Goal: Information Seeking & Learning: Compare options

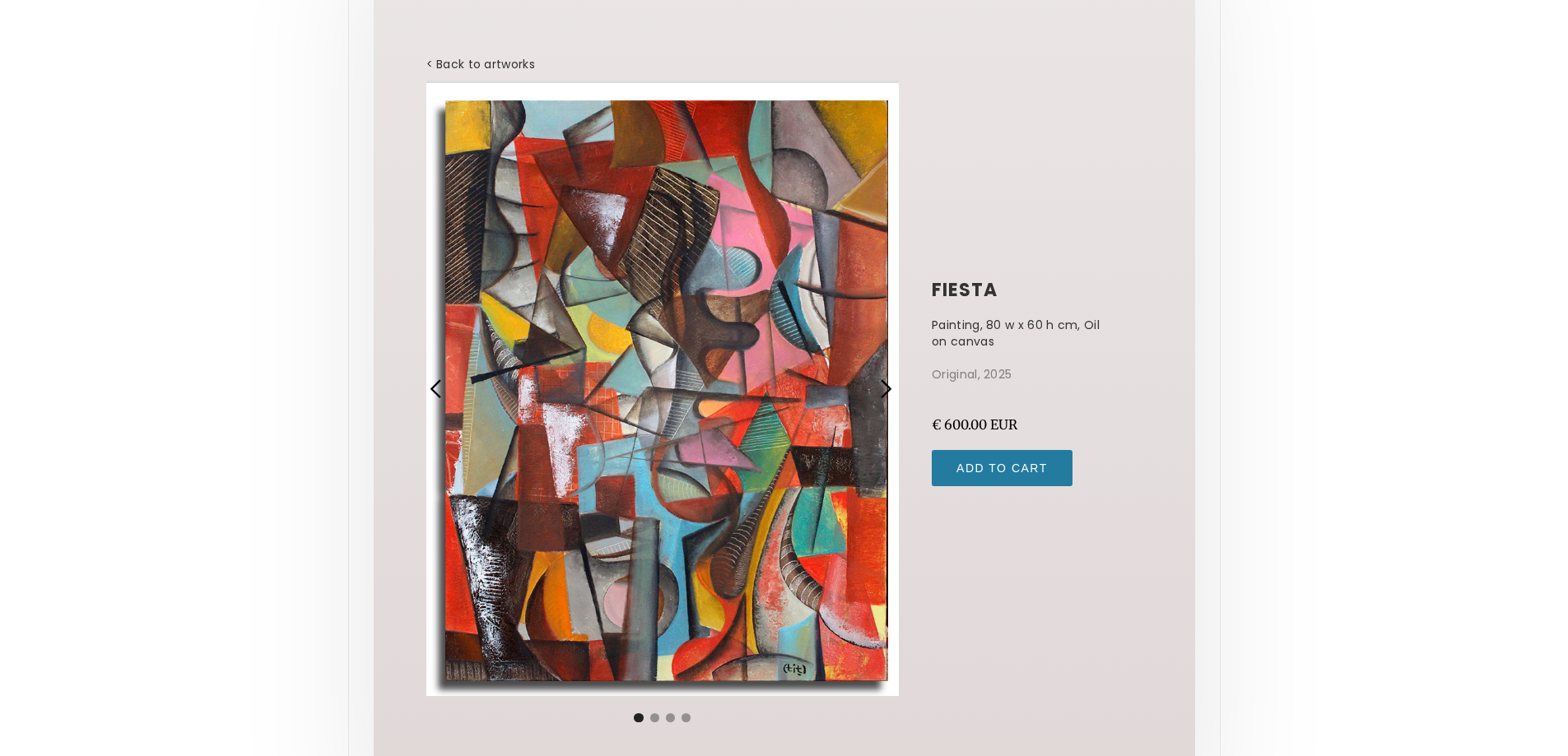
scroll to position [164, 0]
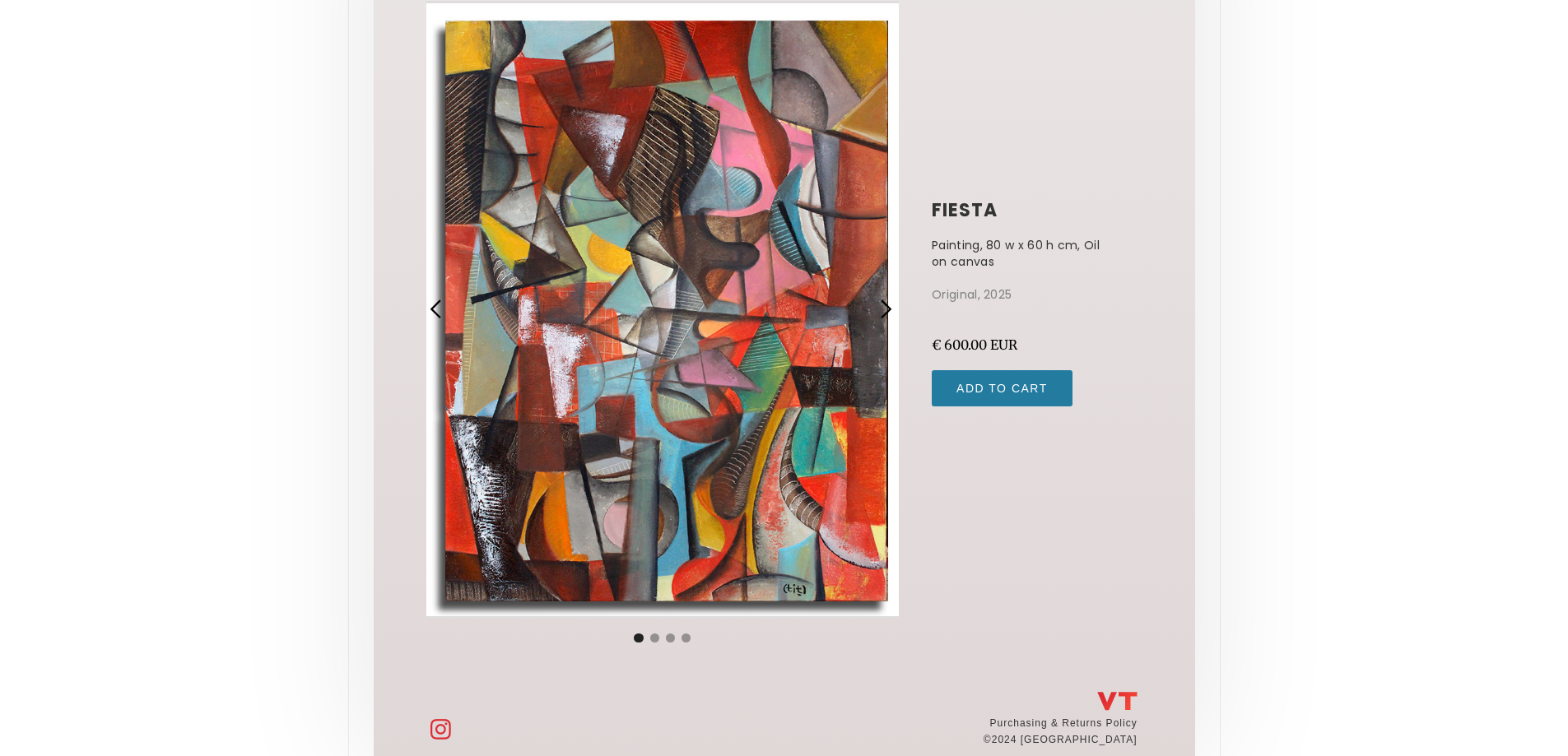
click at [884, 310] on div "next slide" at bounding box center [886, 310] width 21 height 21
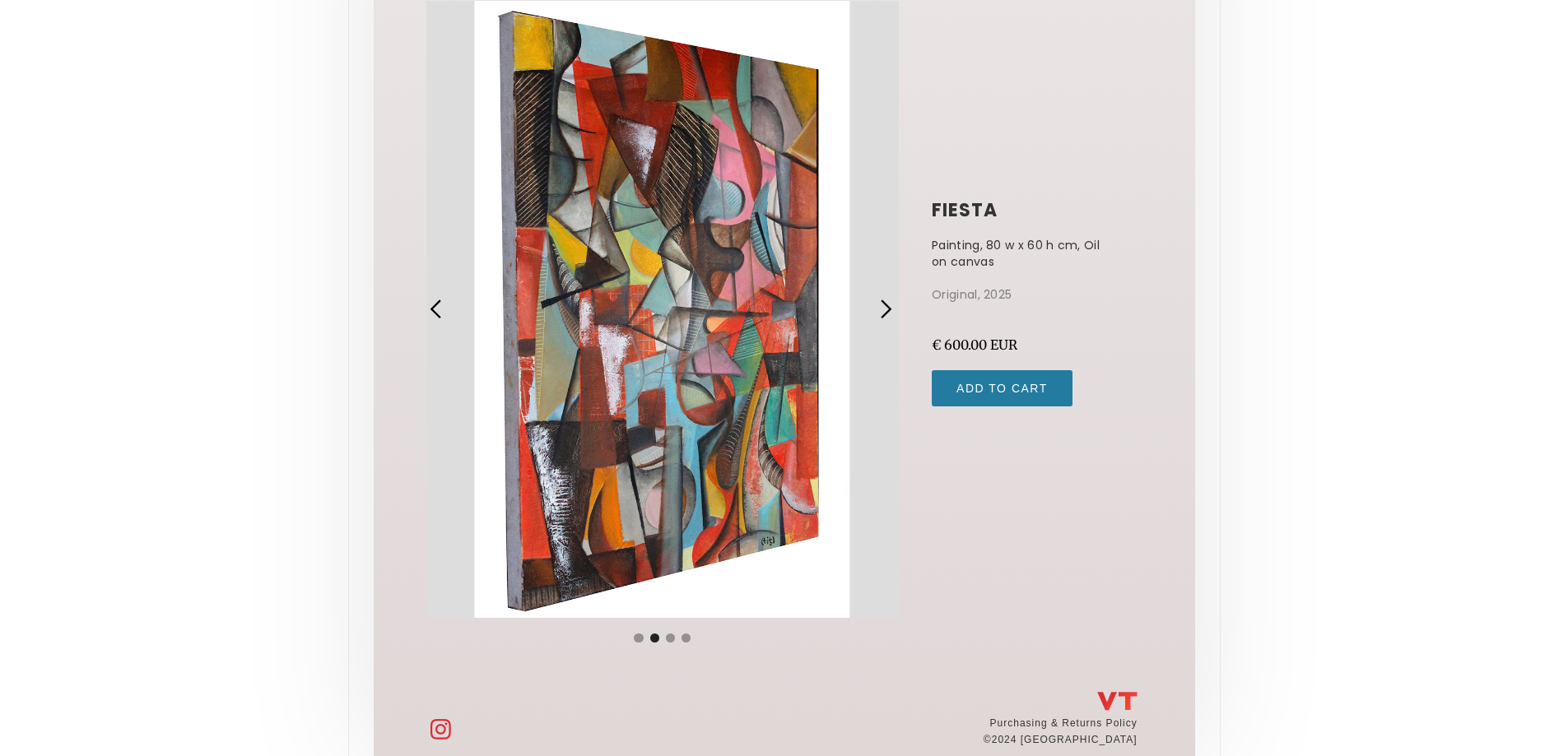
click at [884, 310] on div "next slide" at bounding box center [886, 310] width 21 height 21
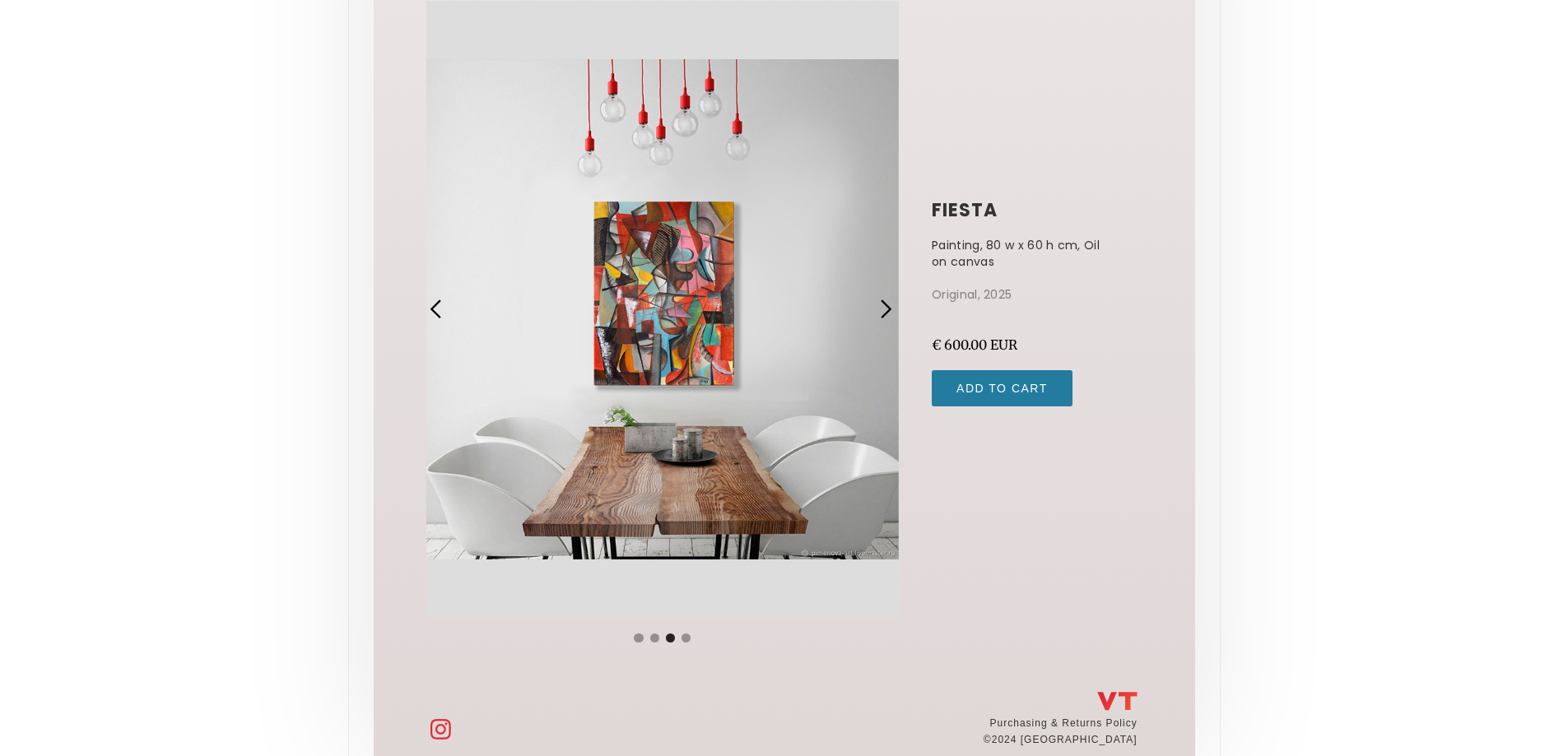
click at [884, 308] on div "next slide" at bounding box center [886, 310] width 21 height 21
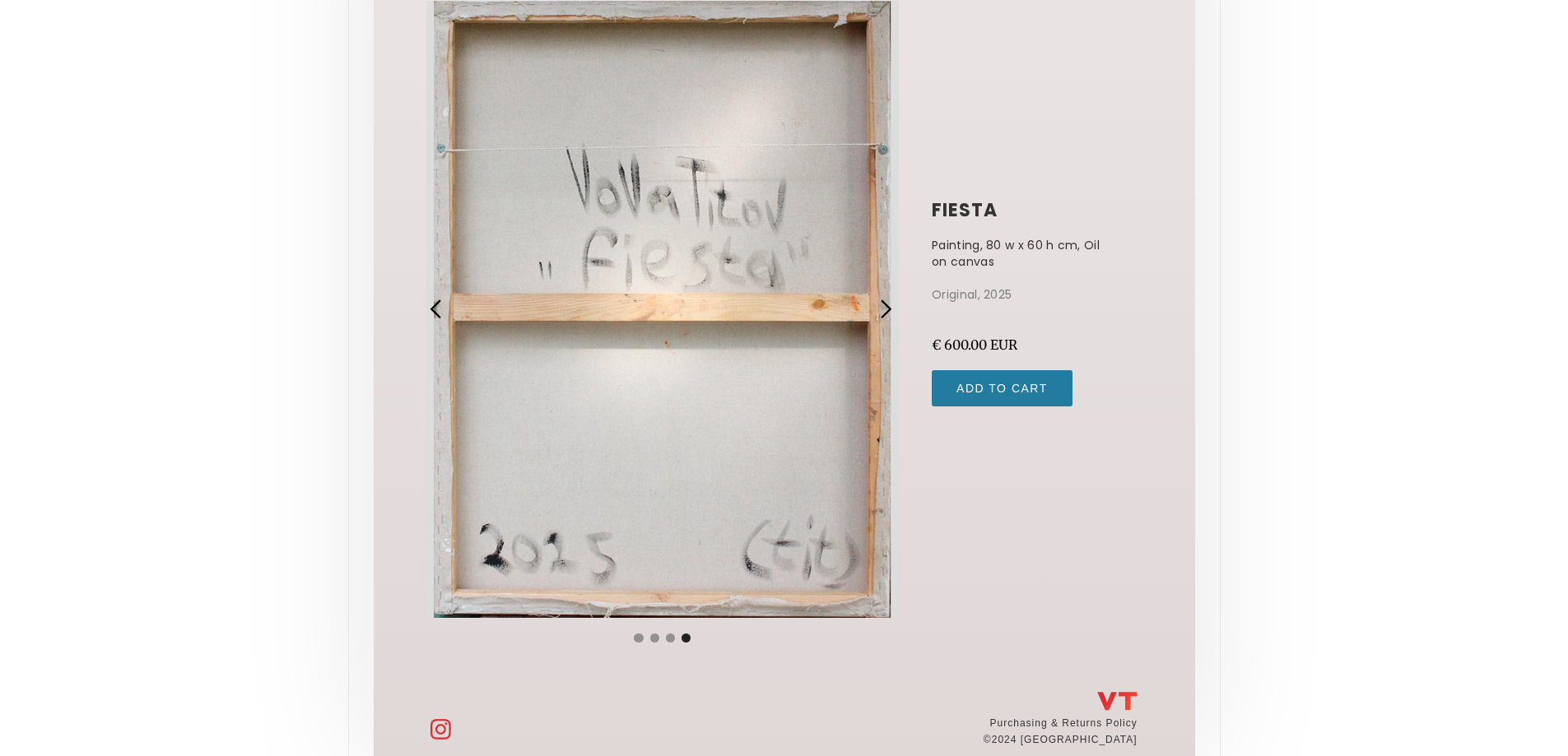
click at [884, 308] on div "next slide" at bounding box center [886, 310] width 21 height 21
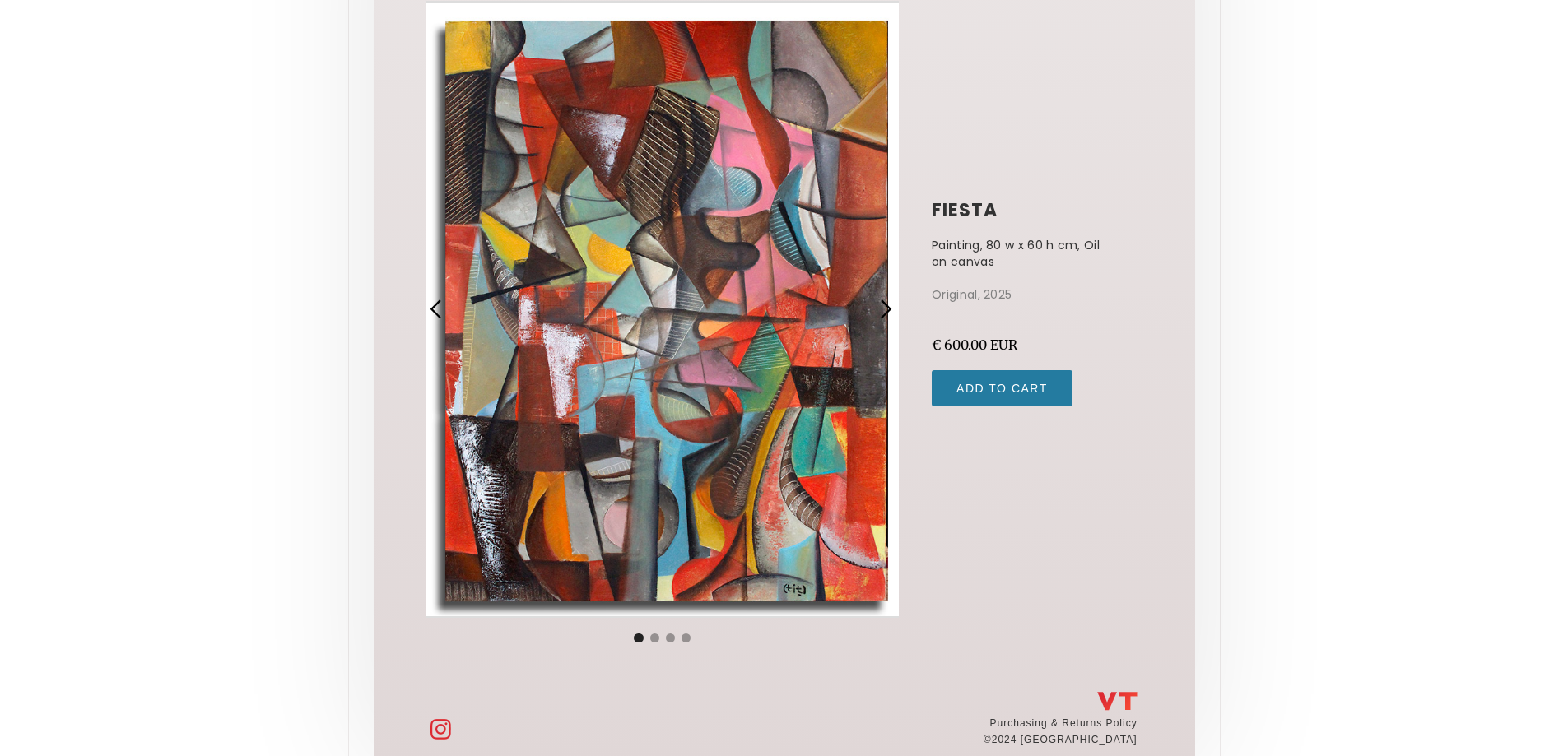
click at [884, 308] on div "next slide" at bounding box center [886, 310] width 21 height 21
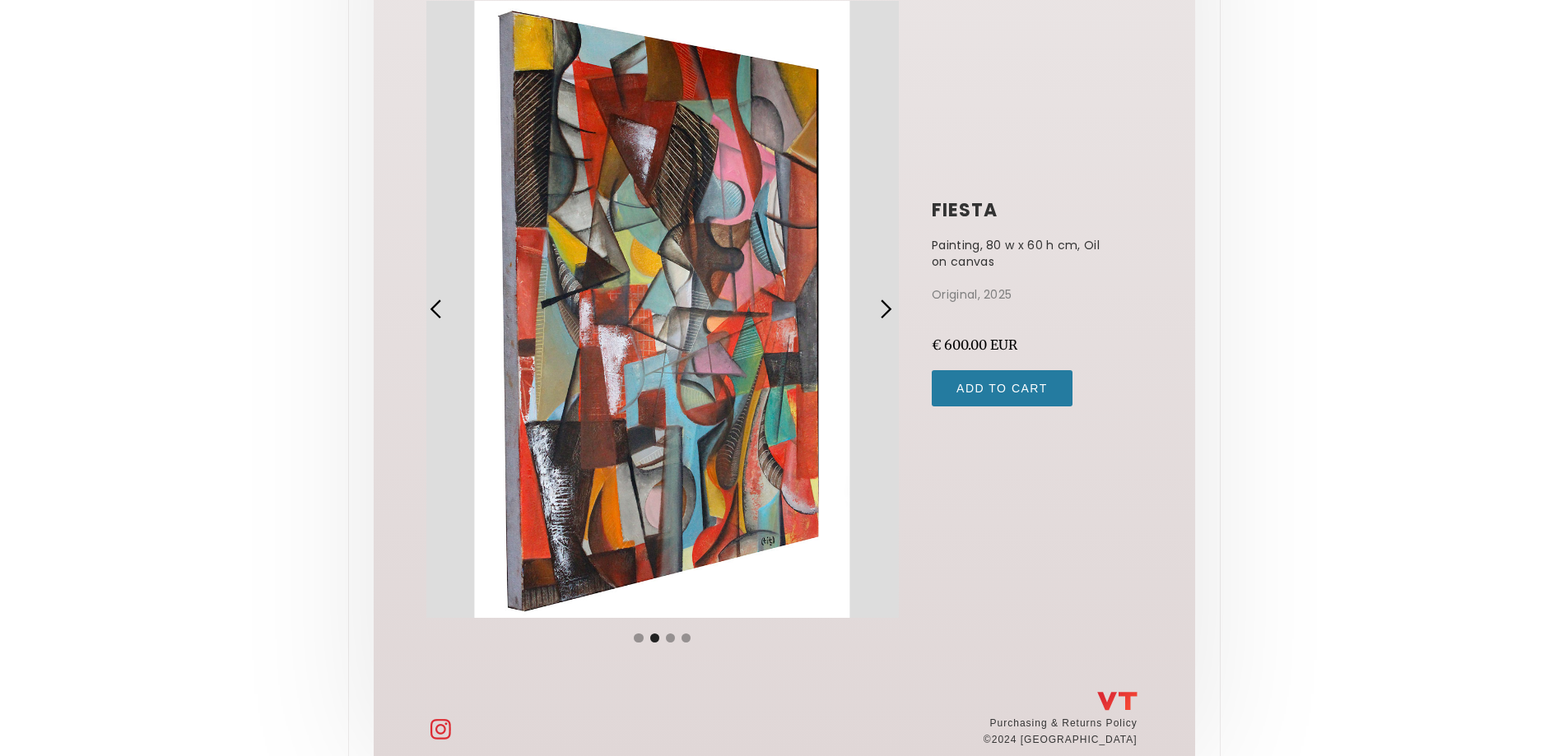
click at [884, 308] on div "next slide" at bounding box center [886, 310] width 21 height 21
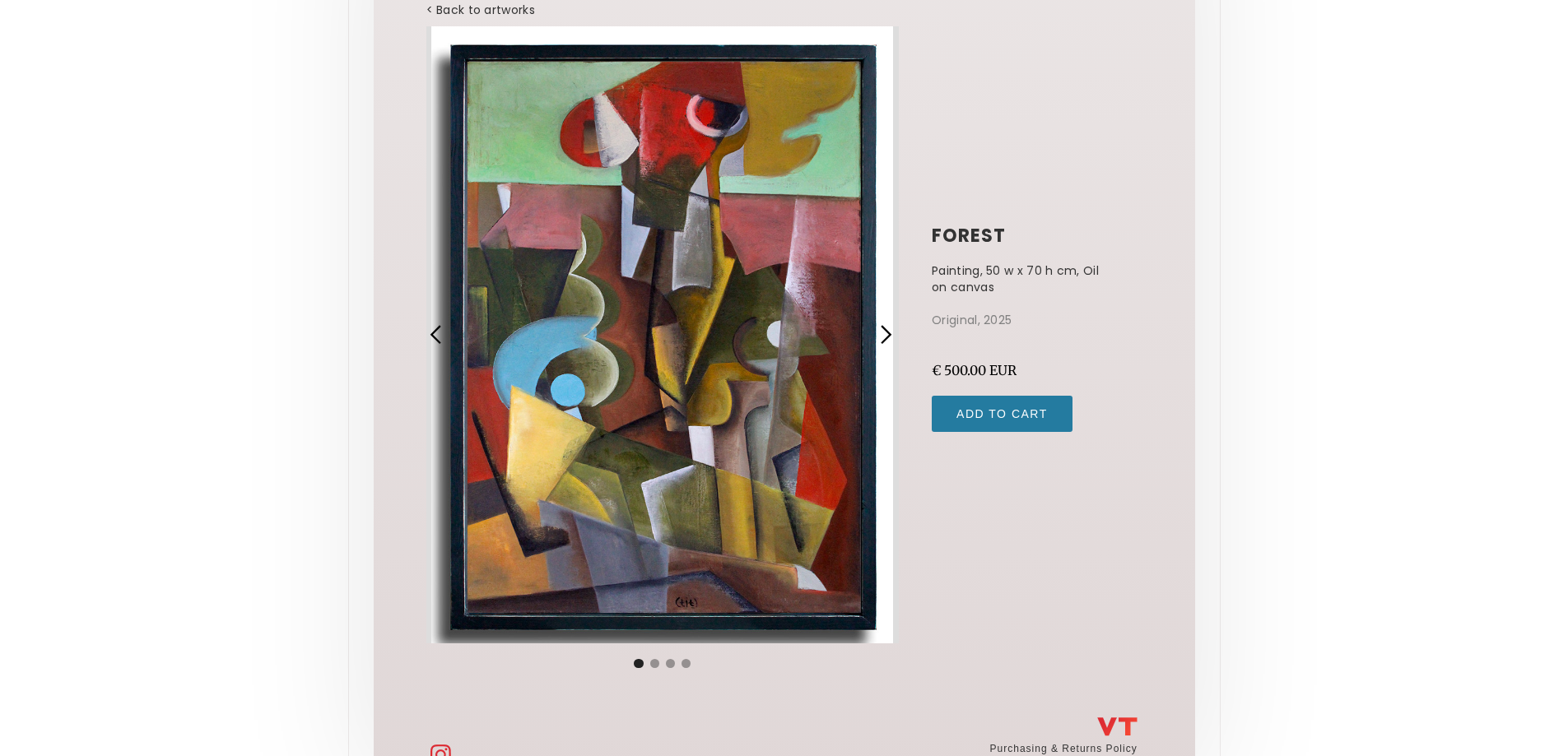
scroll to position [164, 0]
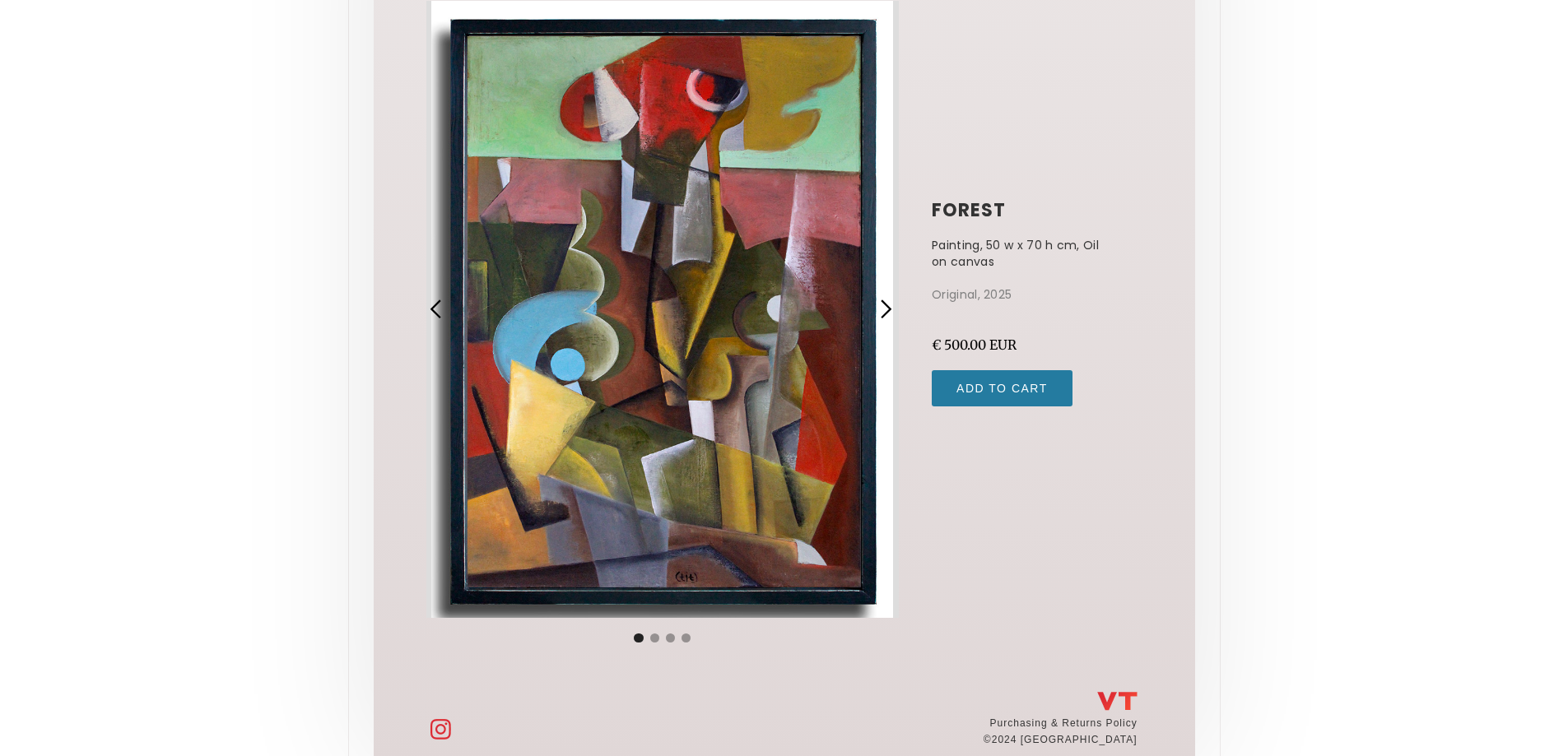
click at [880, 306] on div "next slide" at bounding box center [886, 310] width 21 height 21
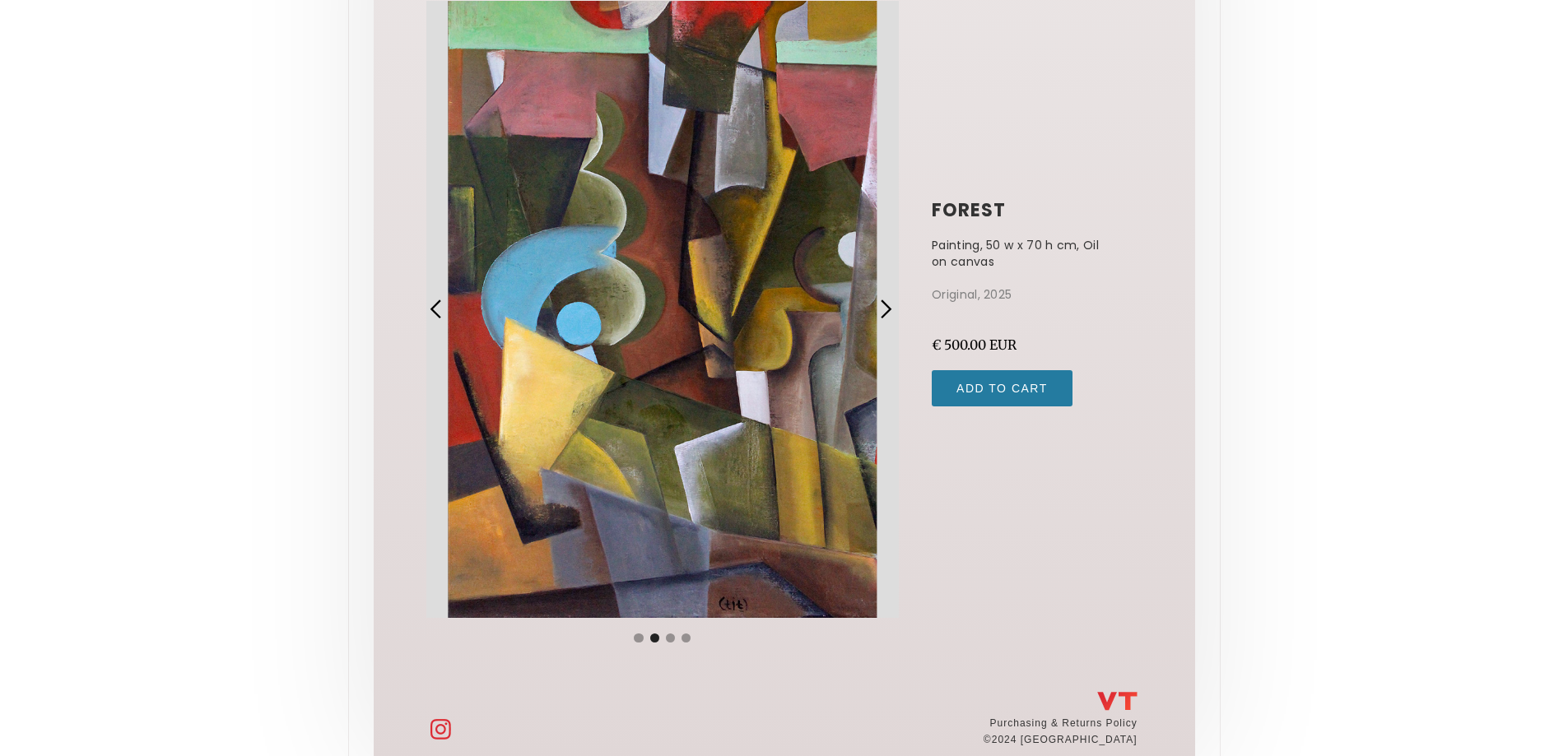
click at [880, 306] on div "next slide" at bounding box center [886, 310] width 21 height 21
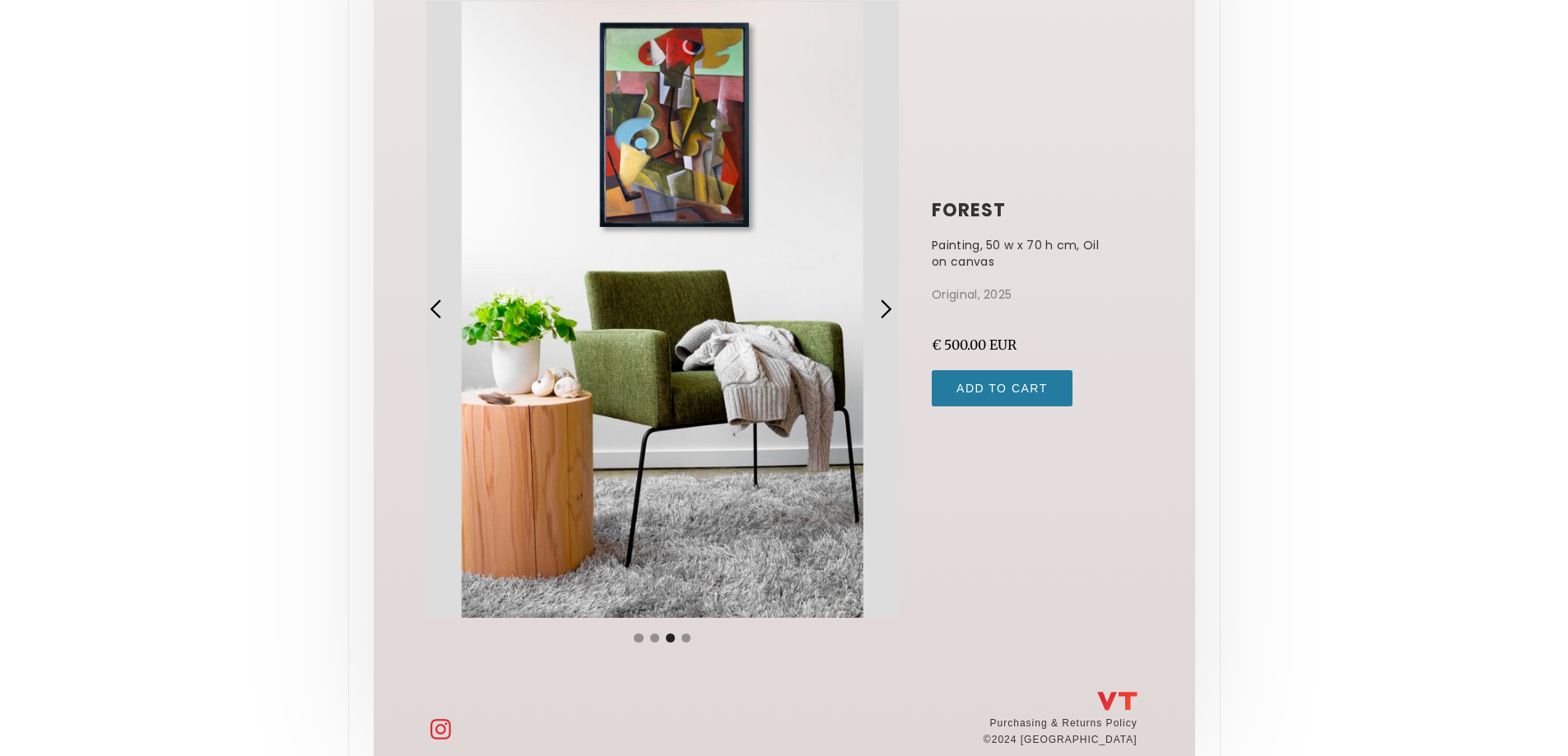
click at [880, 306] on div "next slide" at bounding box center [886, 310] width 21 height 21
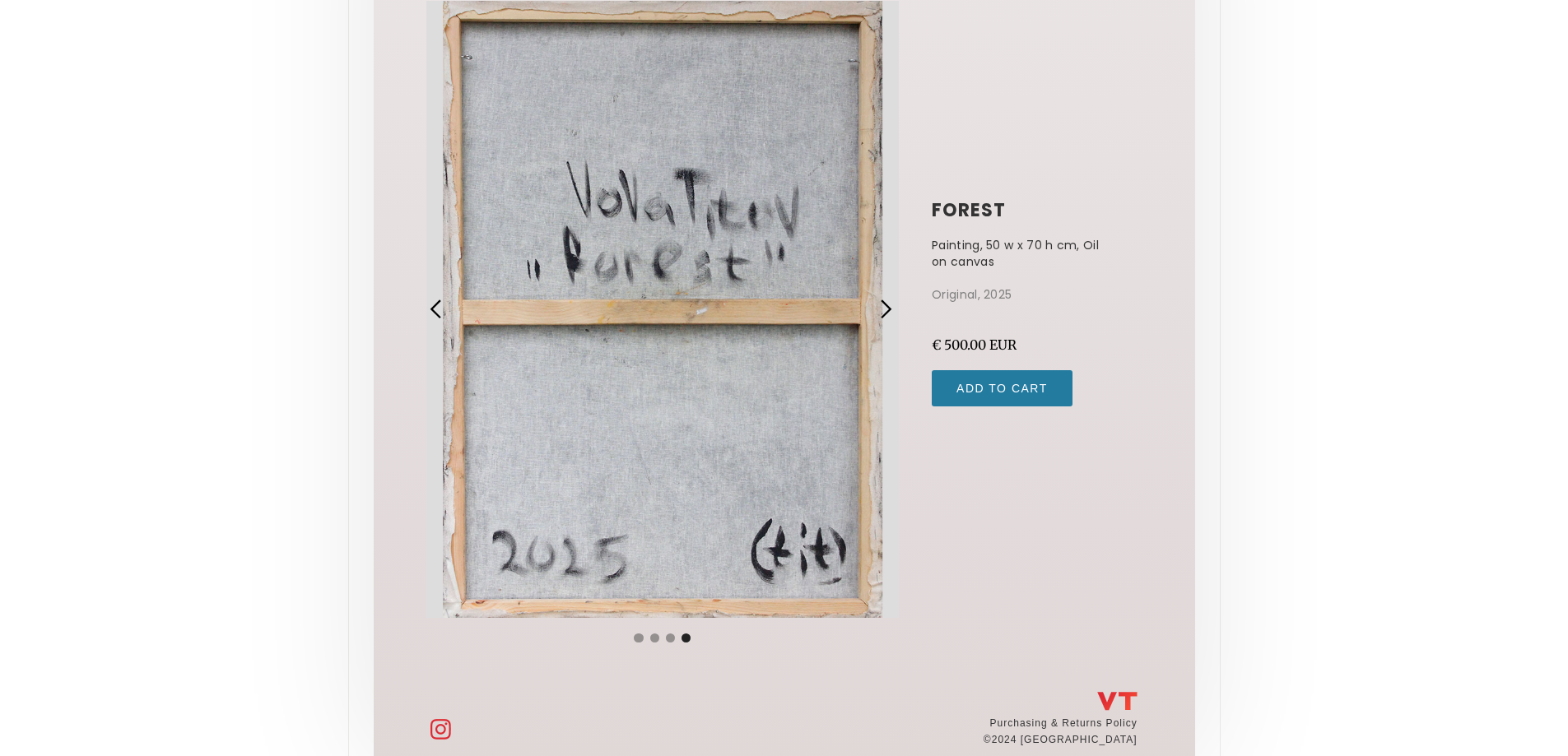
click at [880, 306] on div "next slide" at bounding box center [886, 310] width 21 height 21
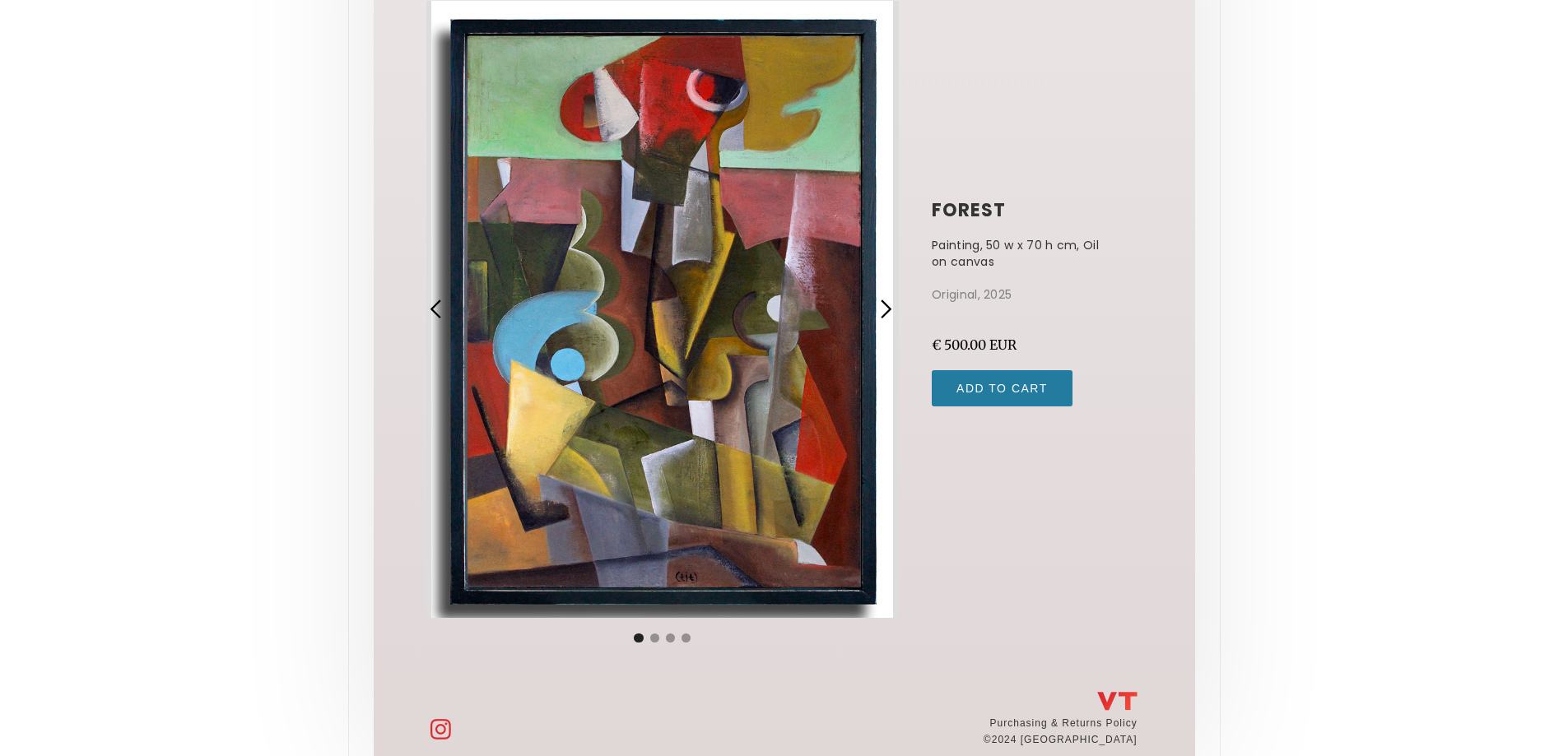
click at [882, 317] on div "next slide" at bounding box center [886, 310] width 21 height 21
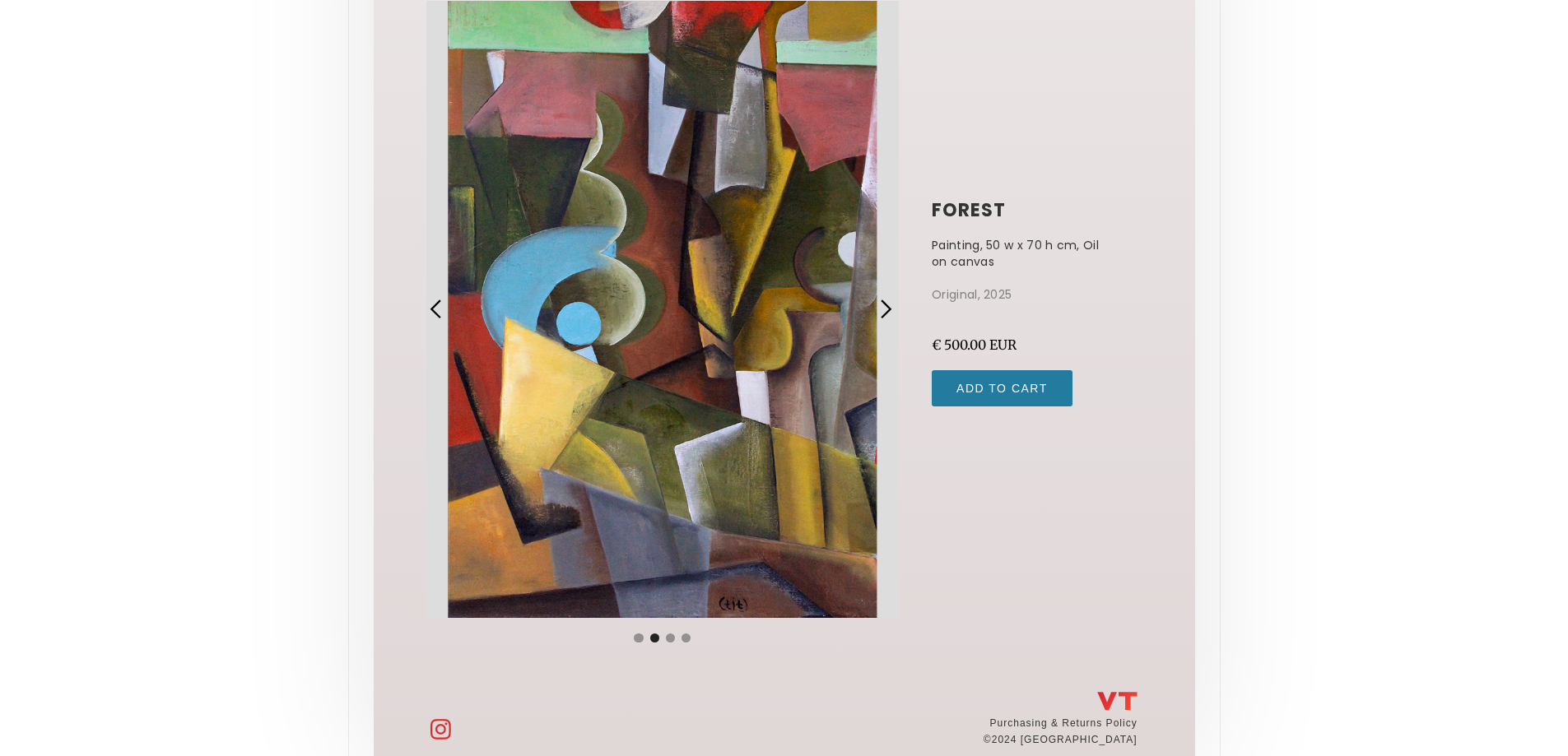
click at [882, 317] on div "next slide" at bounding box center [886, 310] width 21 height 21
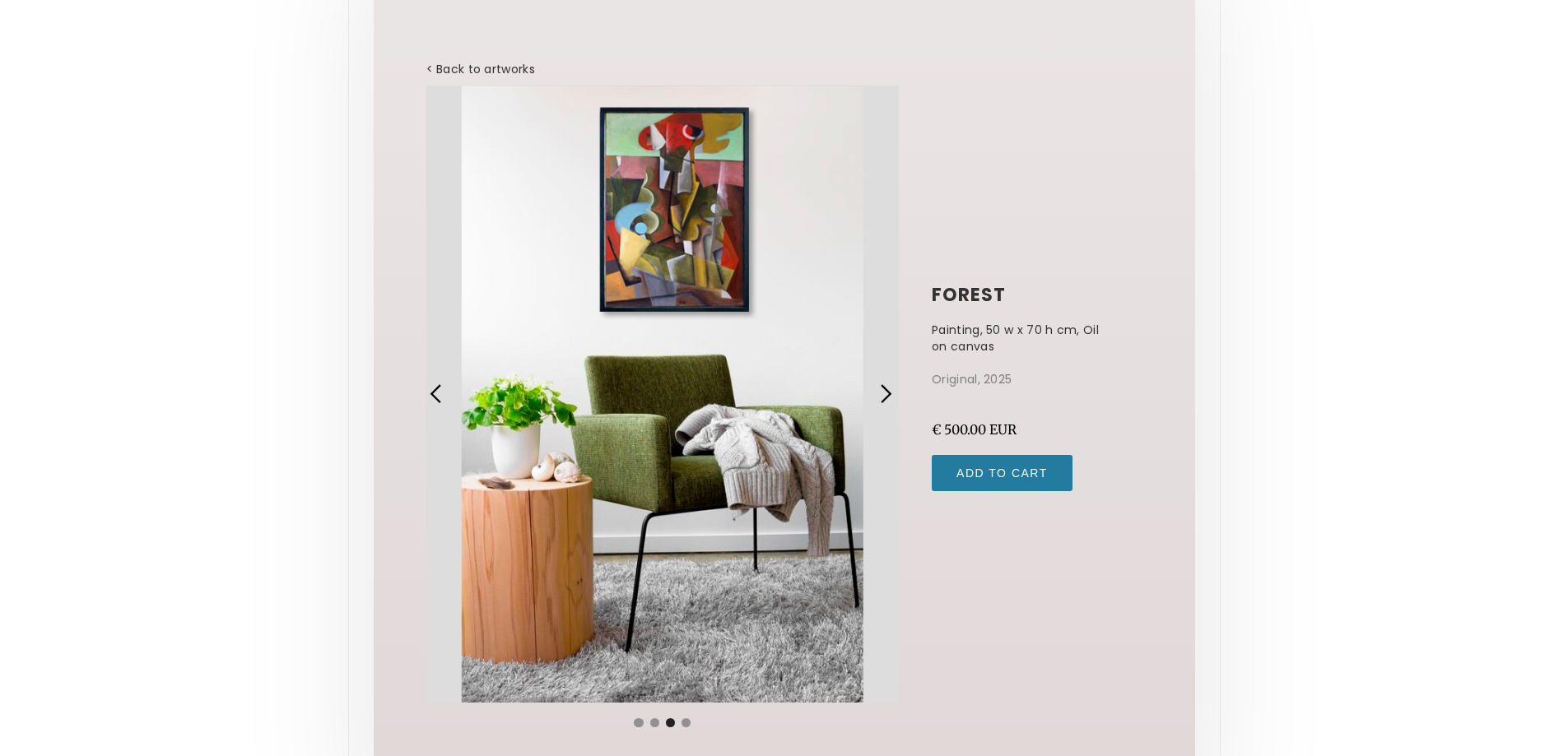
scroll to position [0, 0]
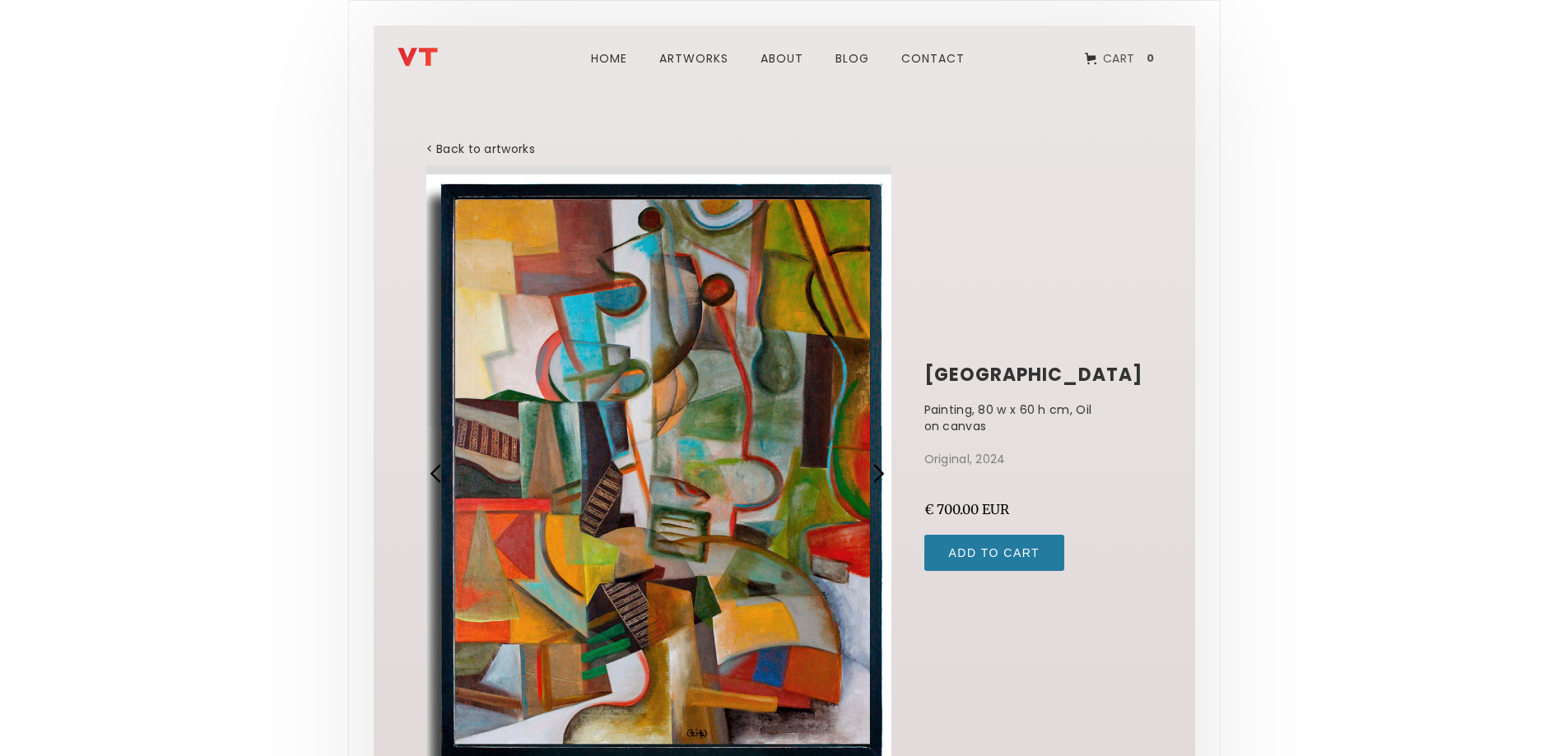
scroll to position [164, 0]
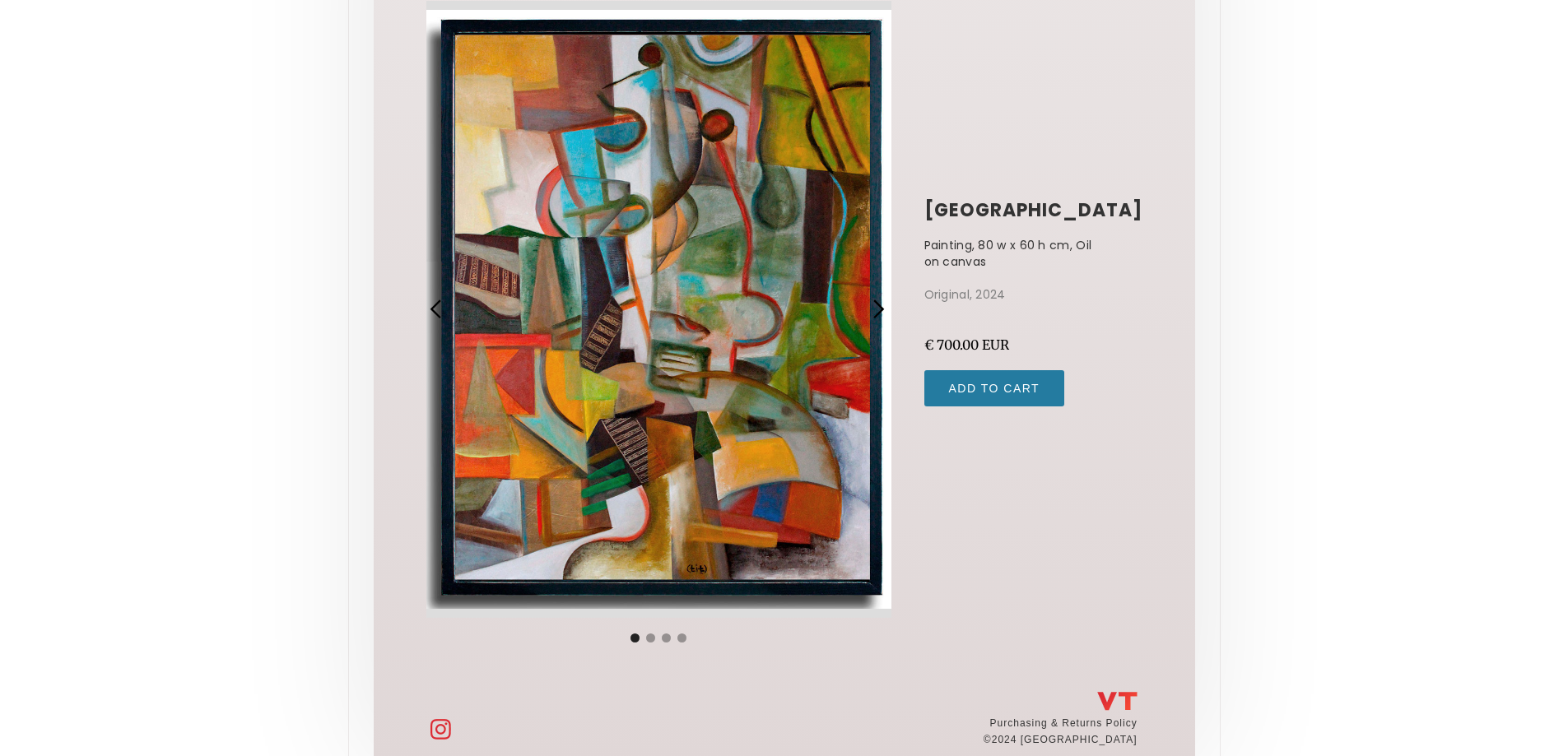
click at [881, 309] on div "next slide" at bounding box center [879, 310] width 21 height 21
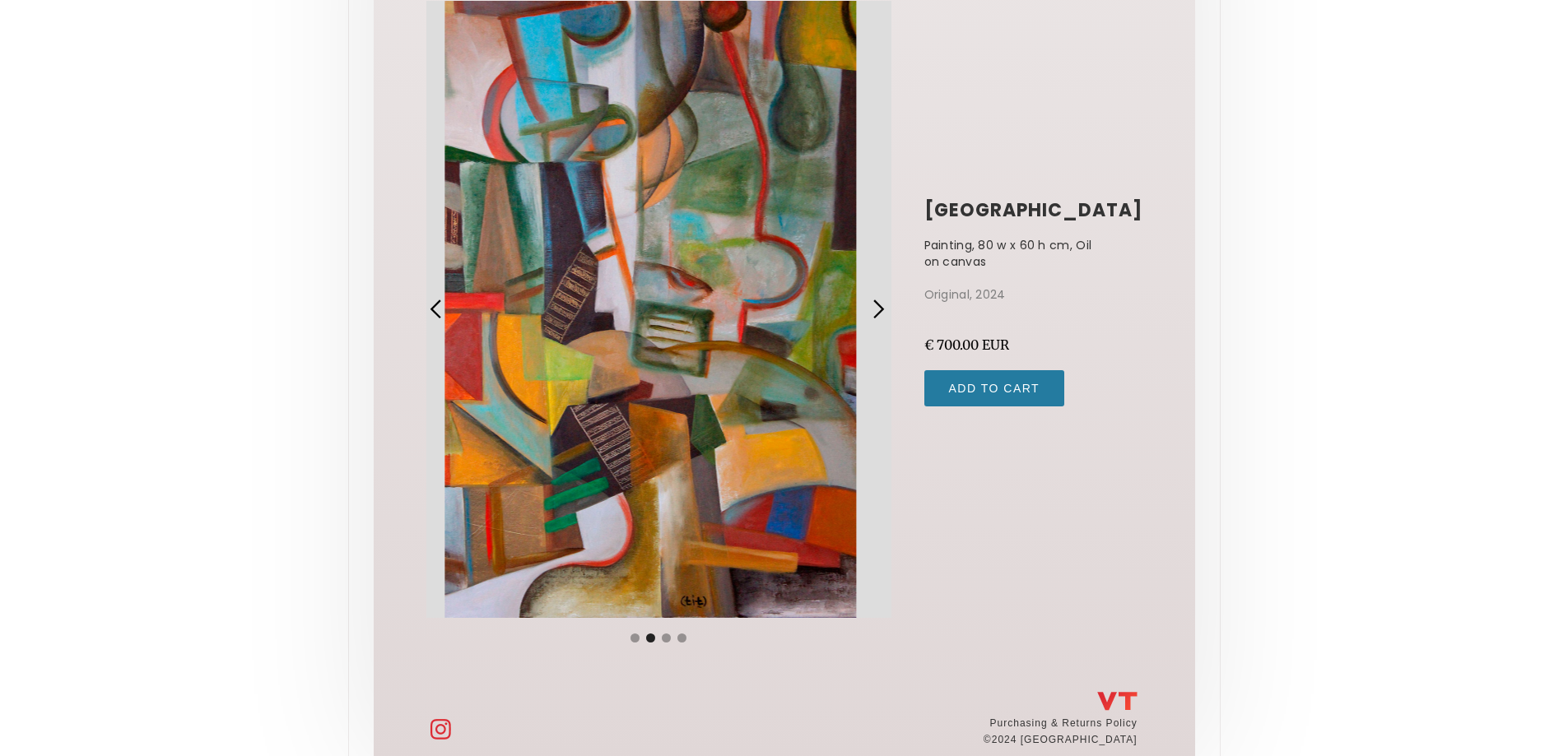
click at [881, 309] on div "next slide" at bounding box center [879, 310] width 21 height 21
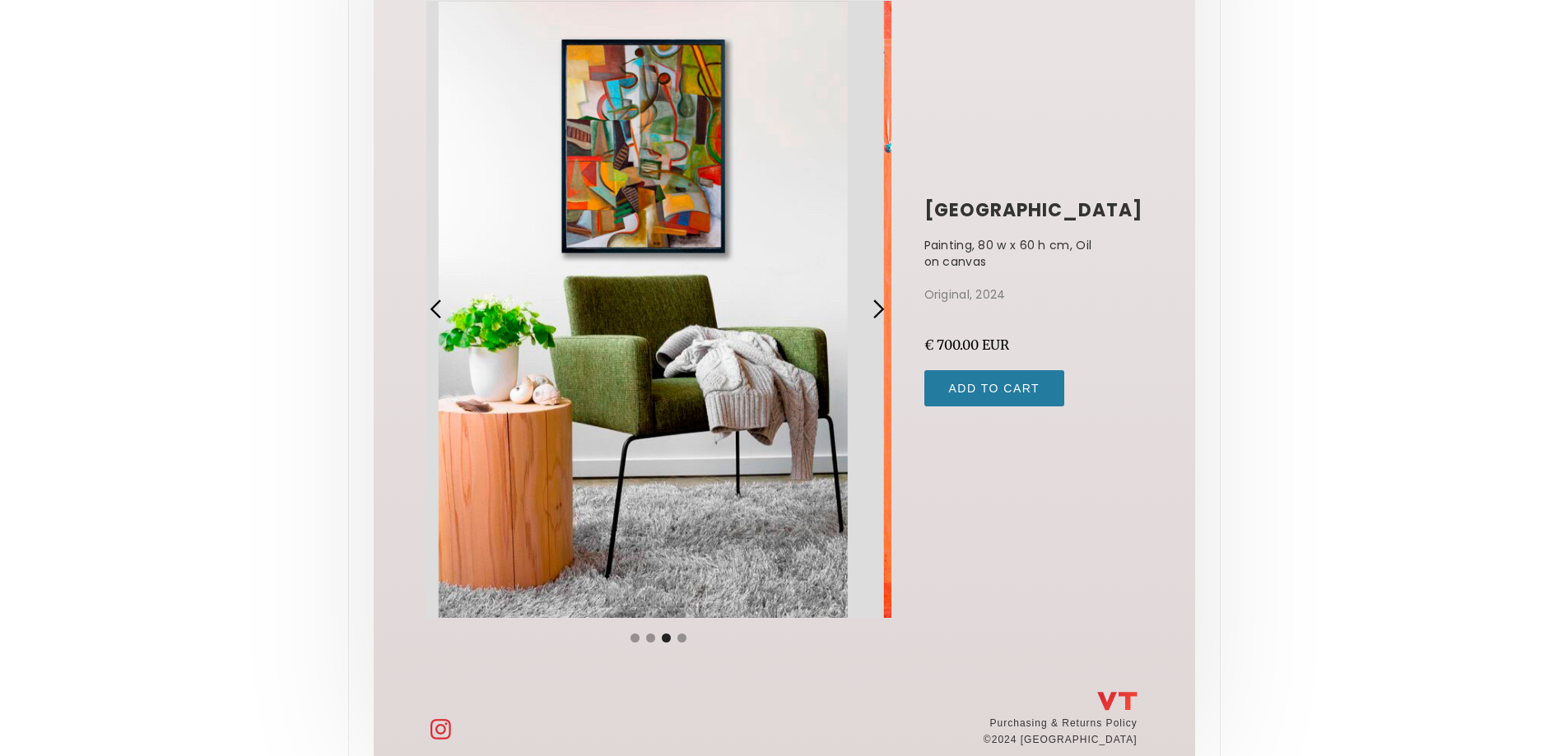
scroll to position [0, 0]
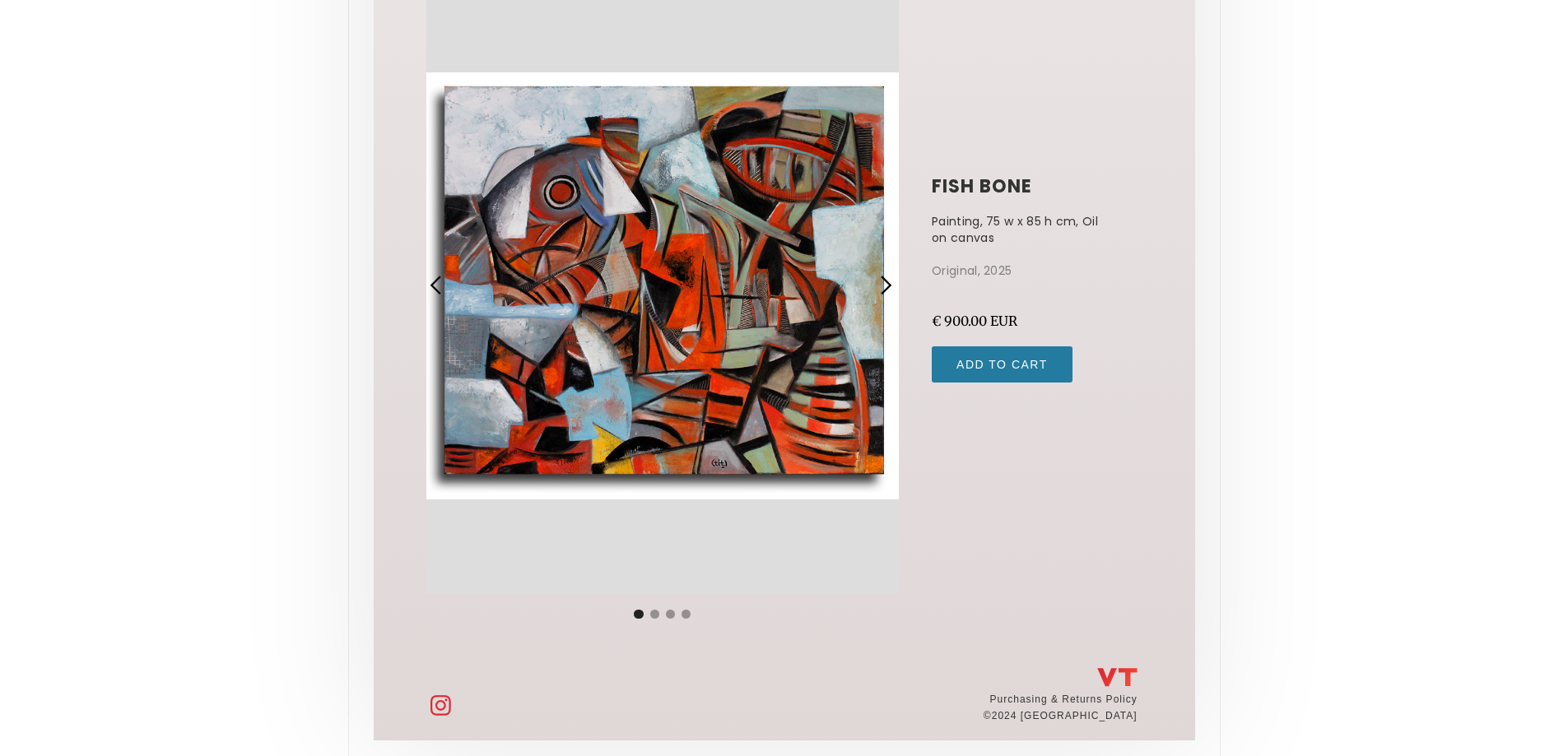
scroll to position [198, 0]
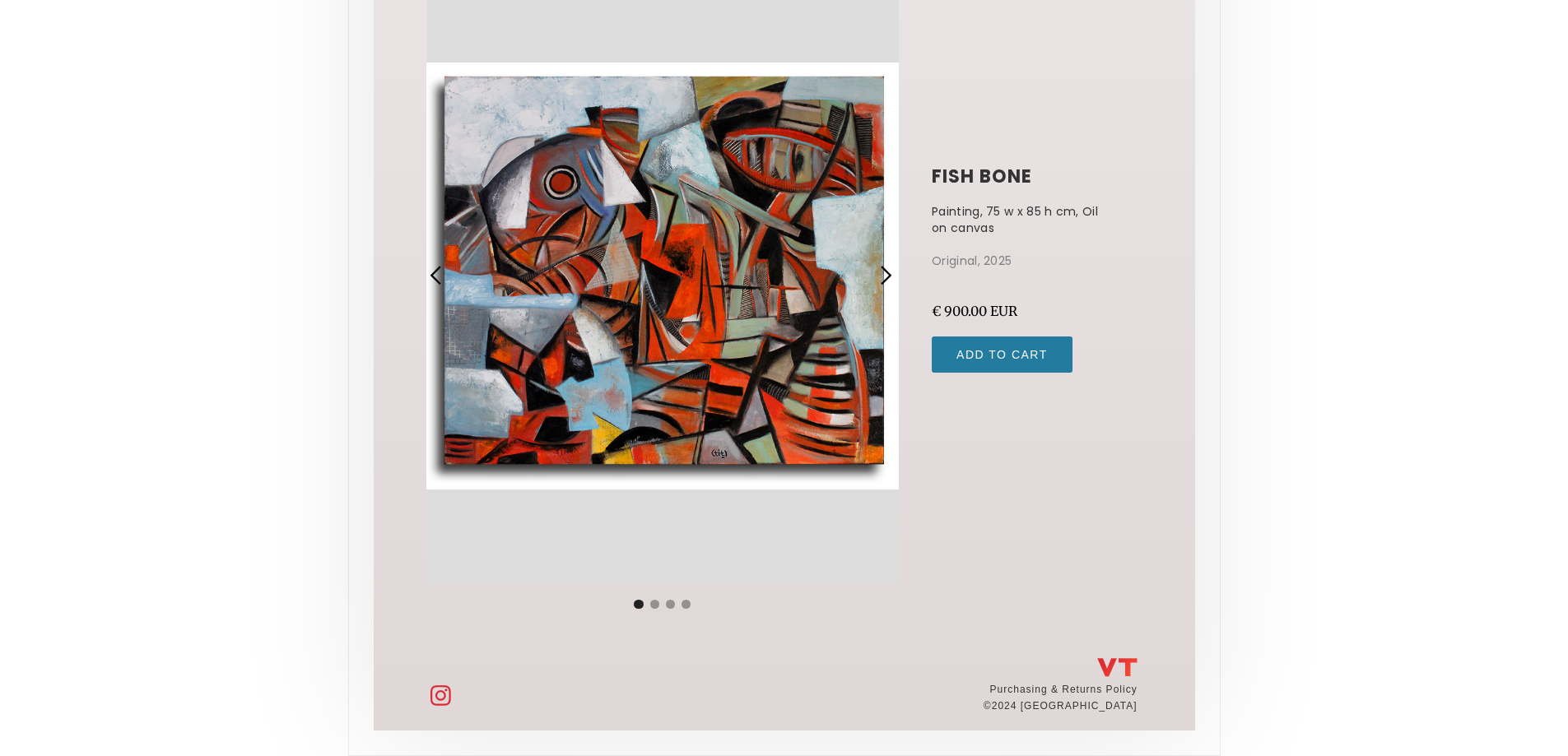
click at [871, 269] on div "next slide" at bounding box center [889, 276] width 38 height 618
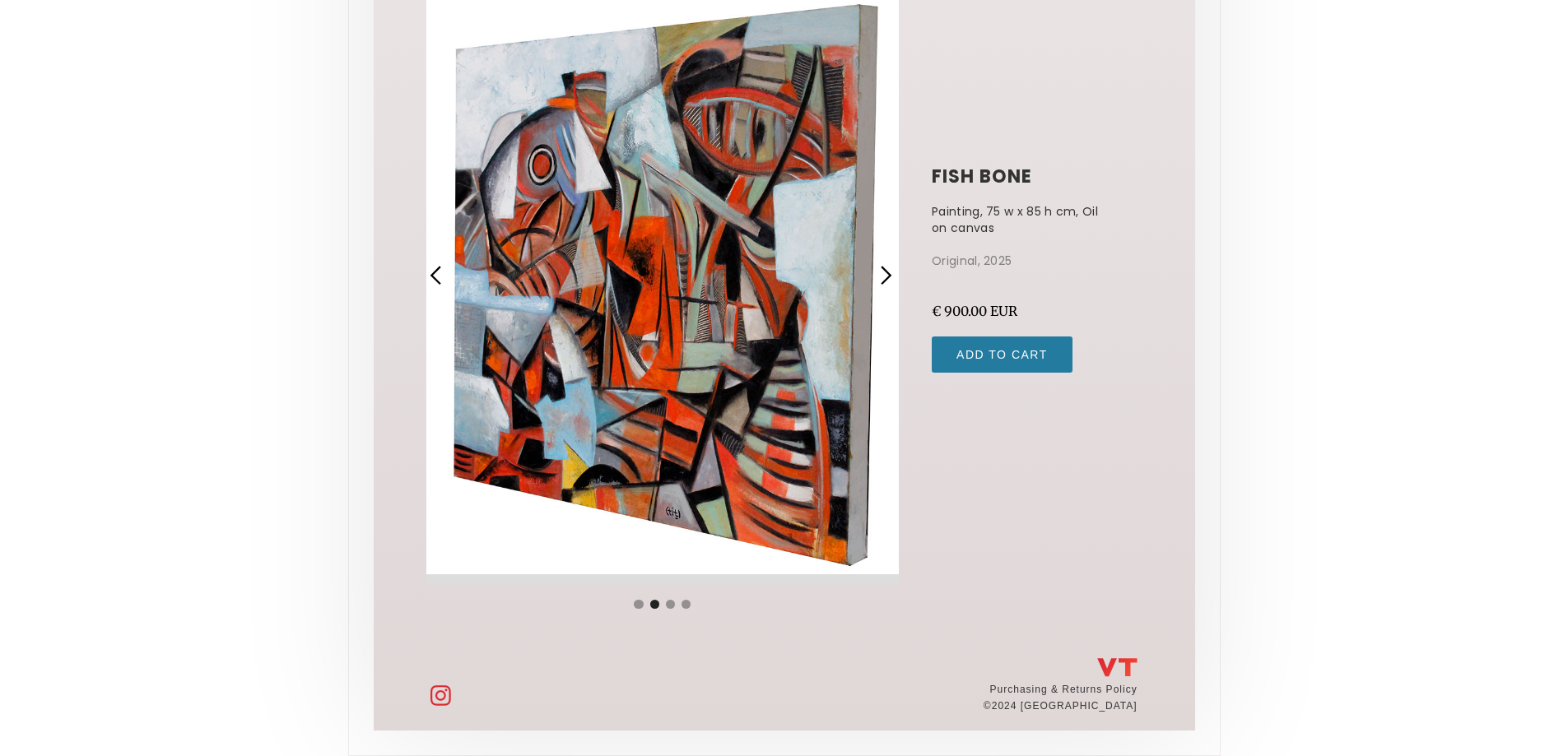
click at [876, 269] on div "next slide" at bounding box center [886, 276] width 21 height 21
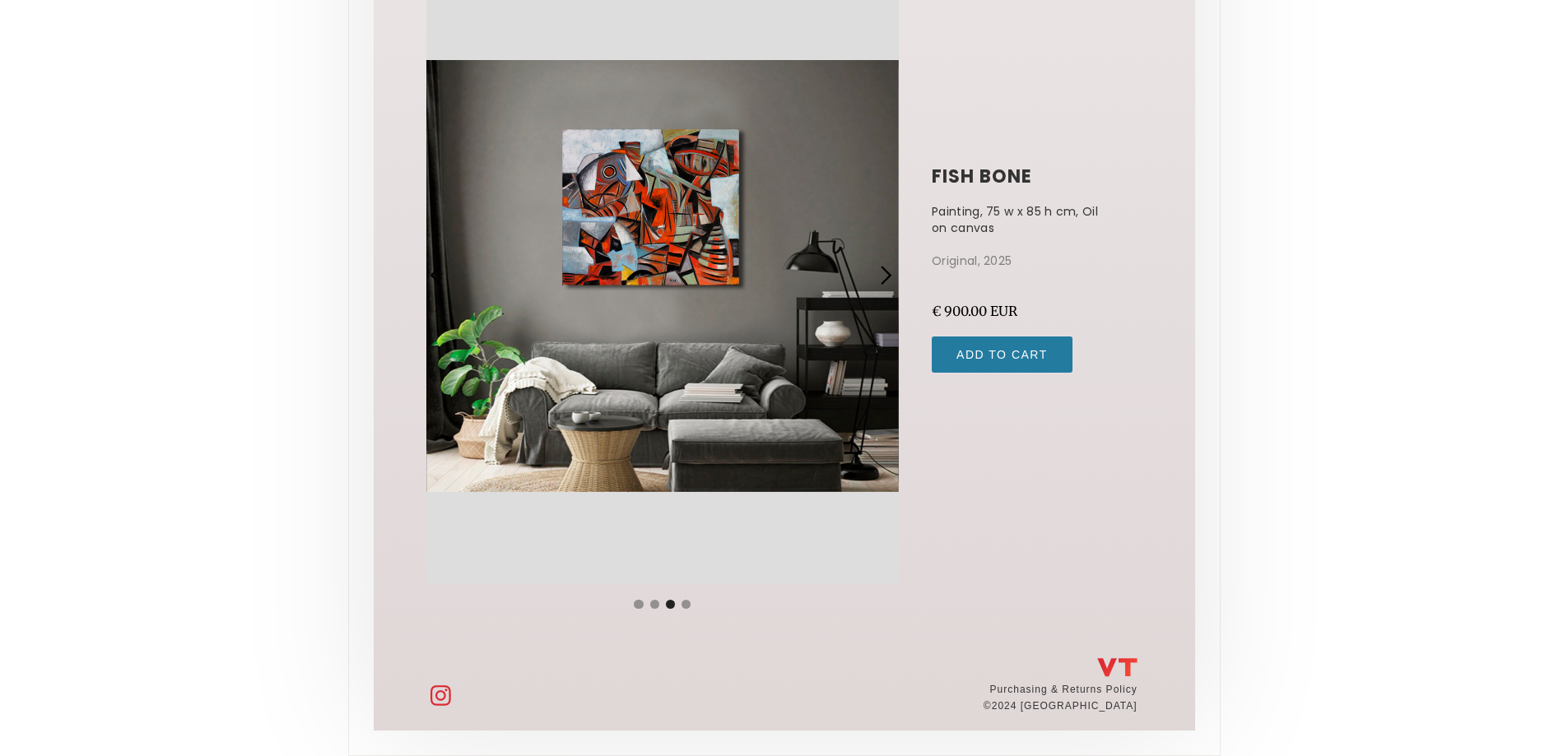
click at [876, 269] on div "next slide" at bounding box center [886, 276] width 21 height 21
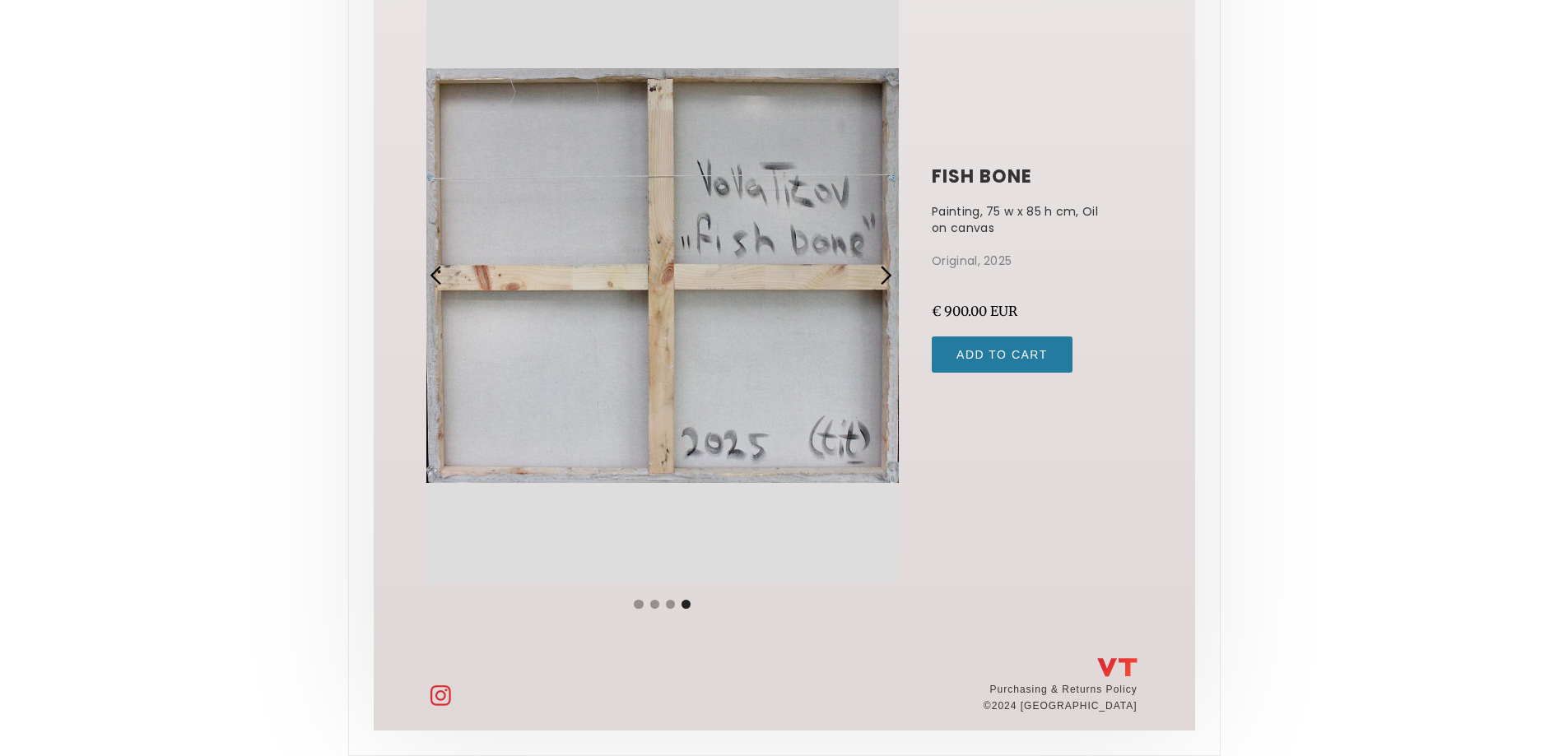
click at [438, 279] on div "previous slide" at bounding box center [437, 276] width 21 height 21
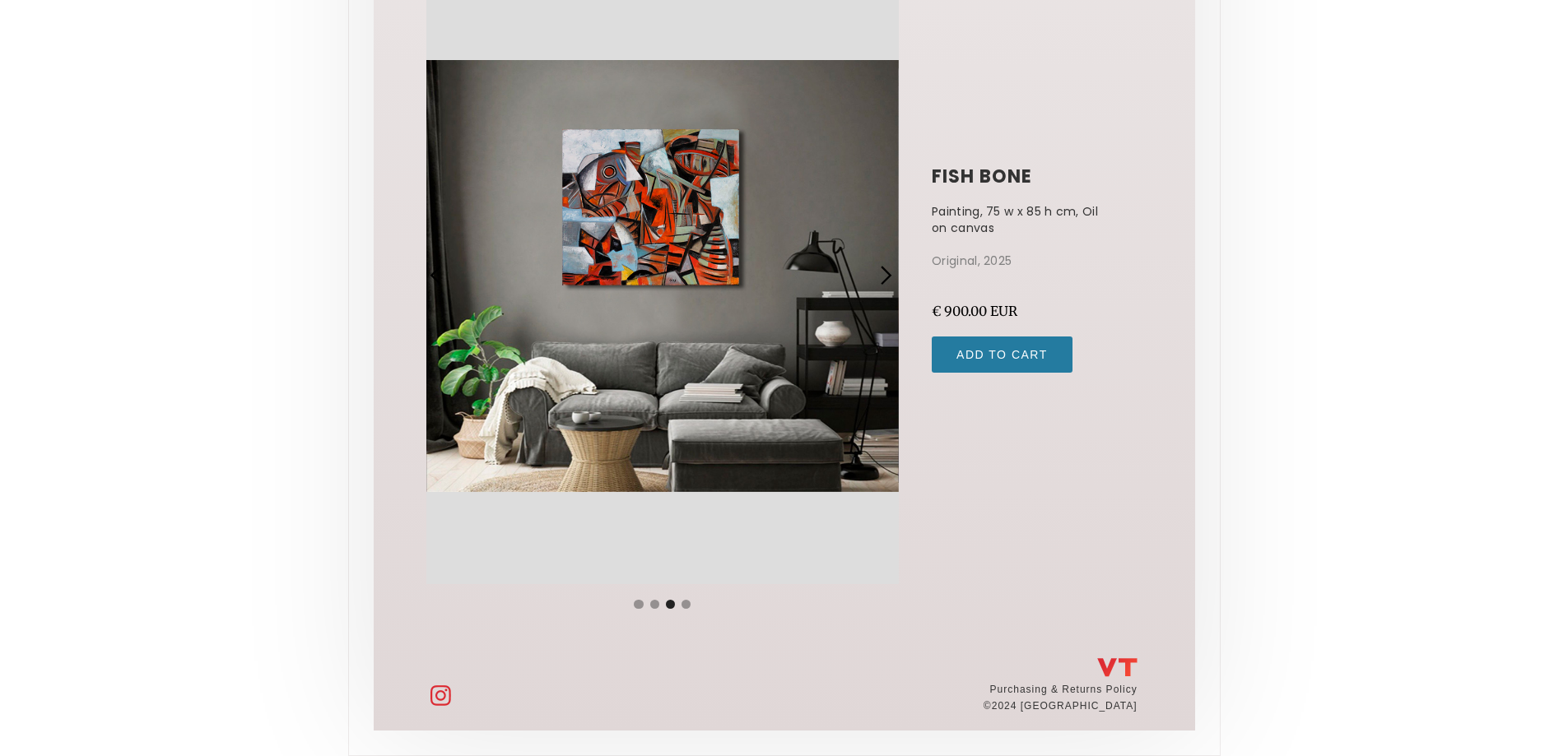
click at [882, 278] on div "next slide" at bounding box center [886, 276] width 21 height 21
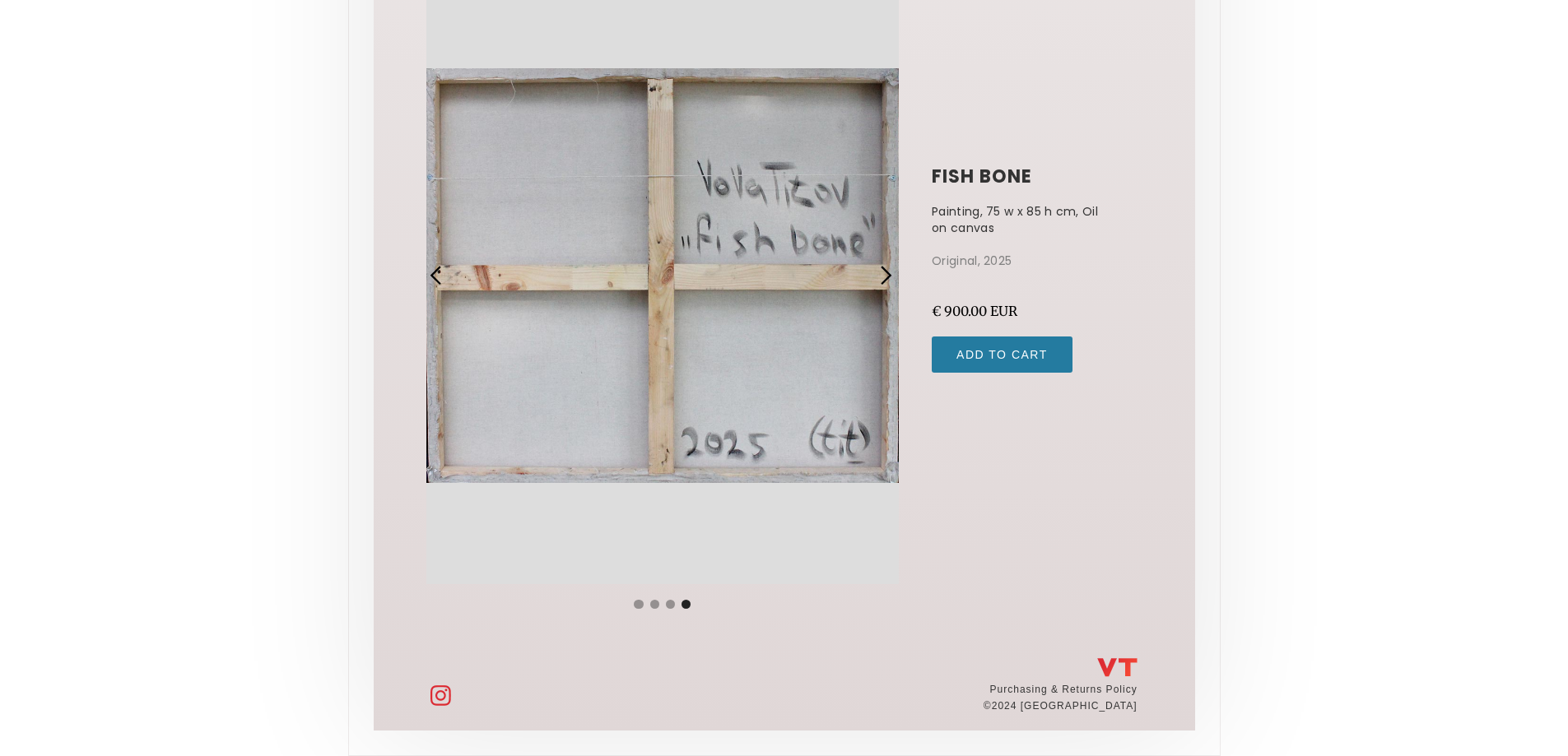
click at [882, 278] on div "next slide" at bounding box center [886, 276] width 21 height 21
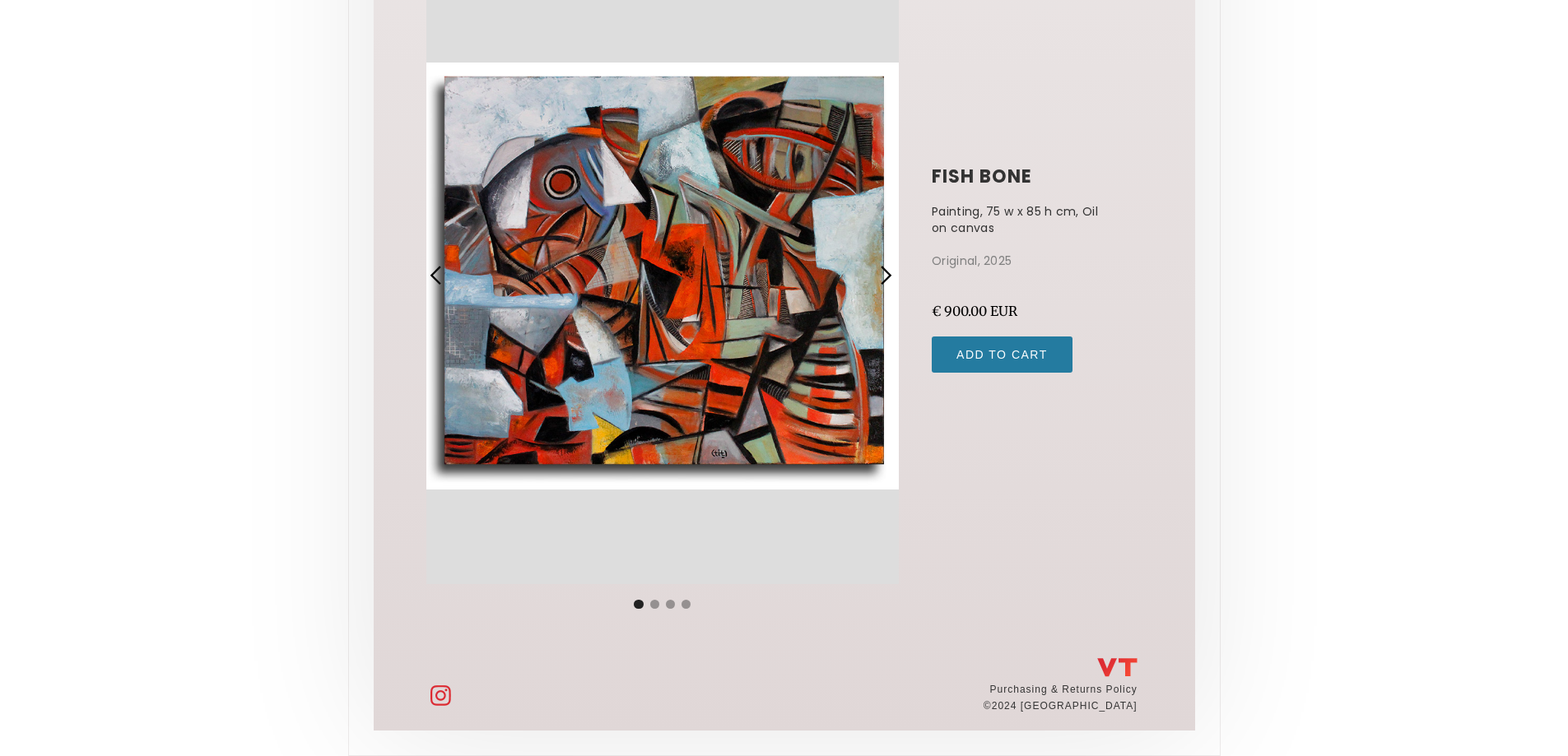
click at [882, 278] on div "next slide" at bounding box center [886, 276] width 21 height 21
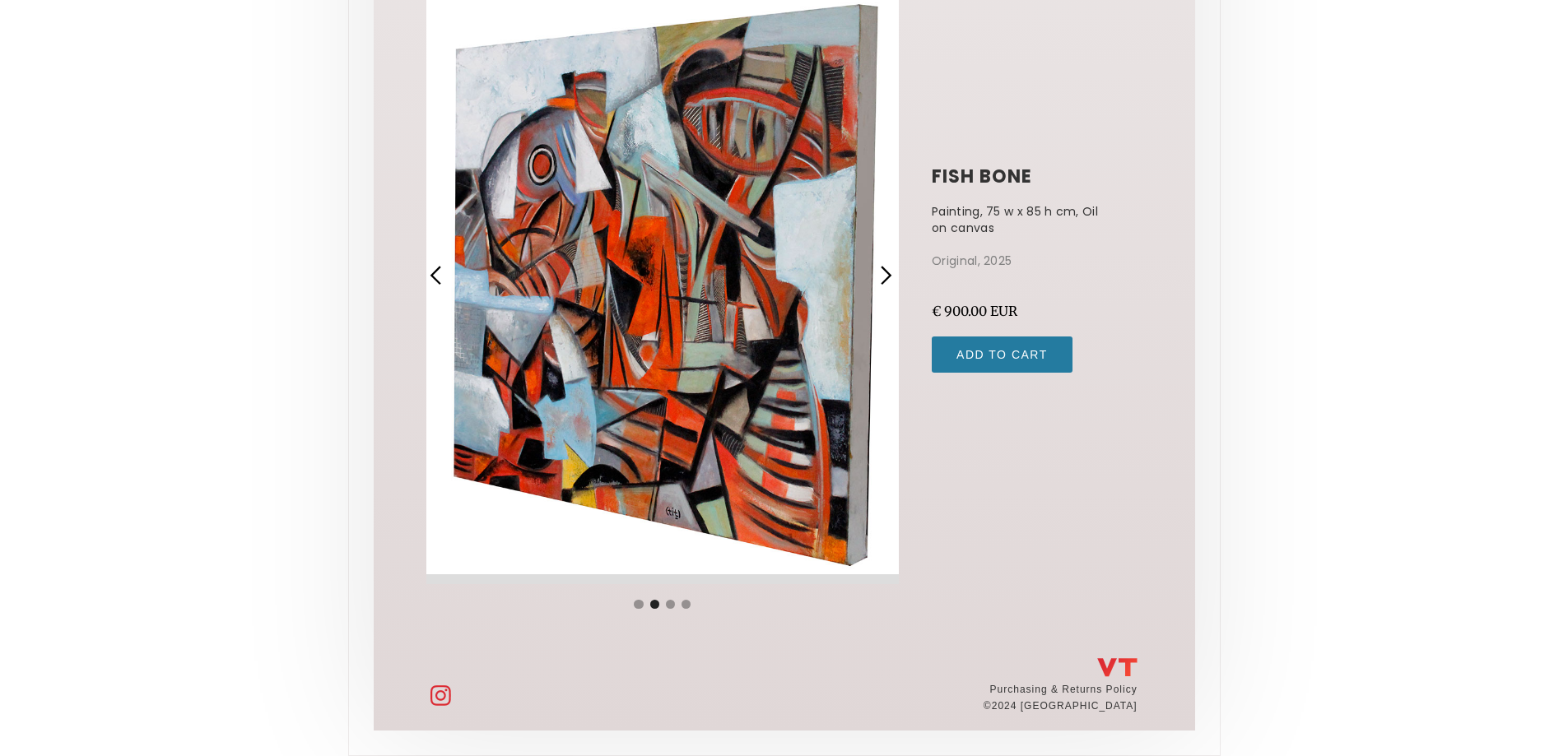
click at [894, 271] on div "next slide" at bounding box center [886, 276] width 21 height 21
